Goal: Information Seeking & Learning: Learn about a topic

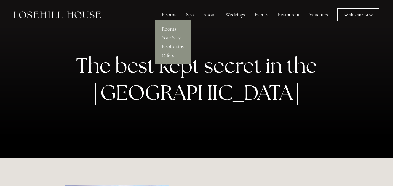
click at [171, 30] on link "Rooms" at bounding box center [173, 29] width 36 height 9
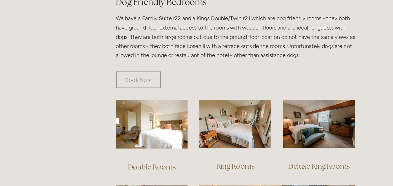
scroll to position [289, 0]
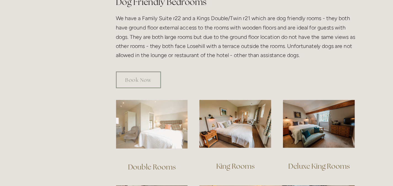
click at [170, 132] on img at bounding box center [164, 135] width 58 height 39
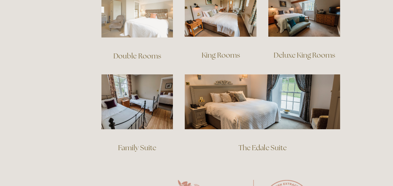
scroll to position [379, 0]
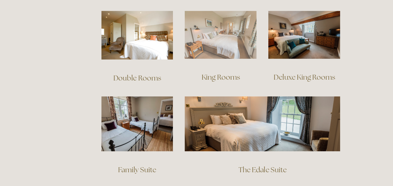
click at [214, 52] on img at bounding box center [232, 46] width 58 height 39
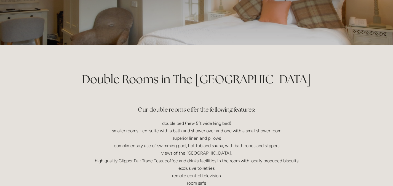
scroll to position [73, 0]
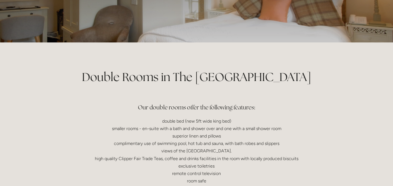
click at [164, 139] on p "double bed (new 5ft wide king bed) smaller rooms - en-suite with a bath and sho…" at bounding box center [197, 167] width 264 height 98
click at [163, 144] on p "double bed (new 5ft wide king bed) smaller rooms - en-suite with a bath and sho…" at bounding box center [197, 167] width 264 height 98
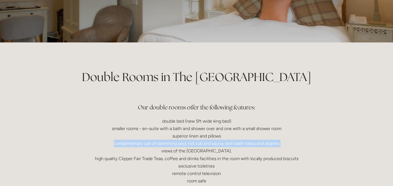
click at [163, 144] on p "double bed (new 5ft wide king bed) smaller rooms - en-suite with a bath and sho…" at bounding box center [197, 167] width 264 height 98
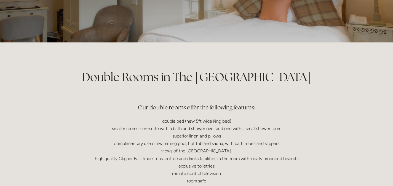
click at [151, 156] on p "double bed (new 5ft wide king bed) smaller rooms - en-suite with a bath and sho…" at bounding box center [197, 167] width 264 height 98
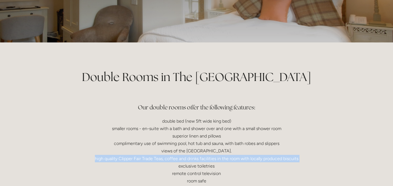
click at [151, 156] on p "double bed (new 5ft wide king bed) smaller rooms - en-suite with a bath and sho…" at bounding box center [197, 167] width 264 height 98
drag, startPoint x: 151, startPoint y: 156, endPoint x: 169, endPoint y: 163, distance: 19.5
click at [169, 163] on p "double bed (new 5ft wide king bed) smaller rooms - en-suite with a bath and sho…" at bounding box center [197, 167] width 264 height 98
click at [171, 166] on p "double bed (new 5ft wide king bed) smaller rooms - en-suite with a bath and sho…" at bounding box center [197, 167] width 264 height 98
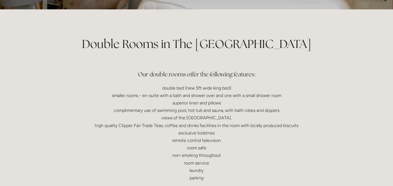
scroll to position [0, 0]
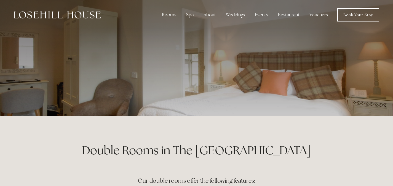
click at [180, 99] on div at bounding box center [197, 58] width 264 height 116
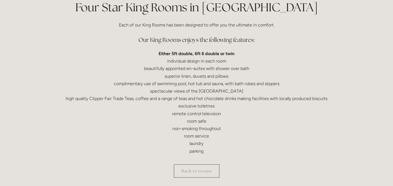
scroll to position [144, 0]
